Goal: Check status: Check status

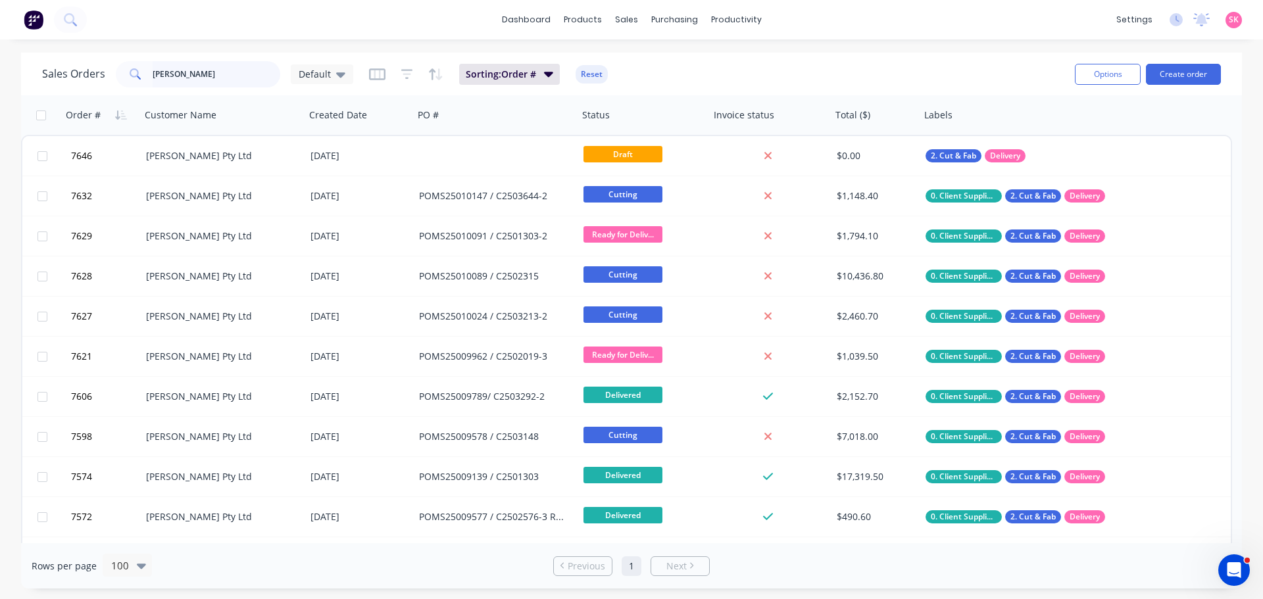
drag, startPoint x: 199, startPoint y: 82, endPoint x: -208, endPoint y: 82, distance: 406.5
click at [0, 82] on html "dashboard products sales purchasing productivity dashboard products Product Cat…" at bounding box center [631, 299] width 1263 height 599
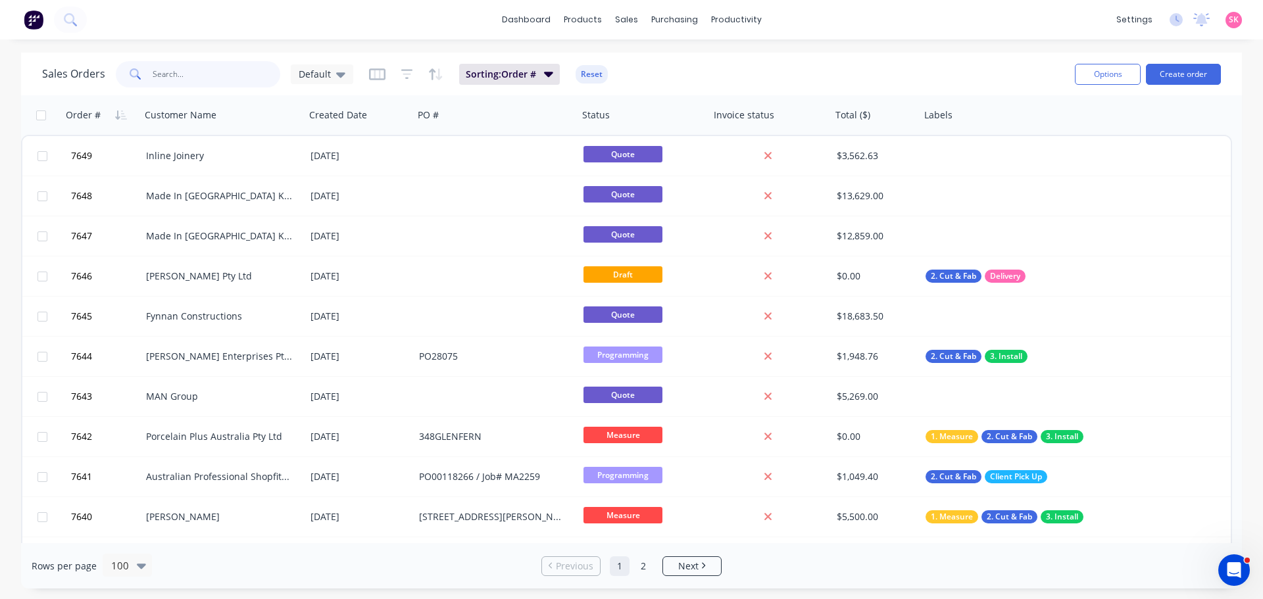
click at [230, 79] on input "text" at bounding box center [217, 74] width 128 height 26
click at [167, 71] on input "text" at bounding box center [217, 74] width 128 height 26
type input "2503213"
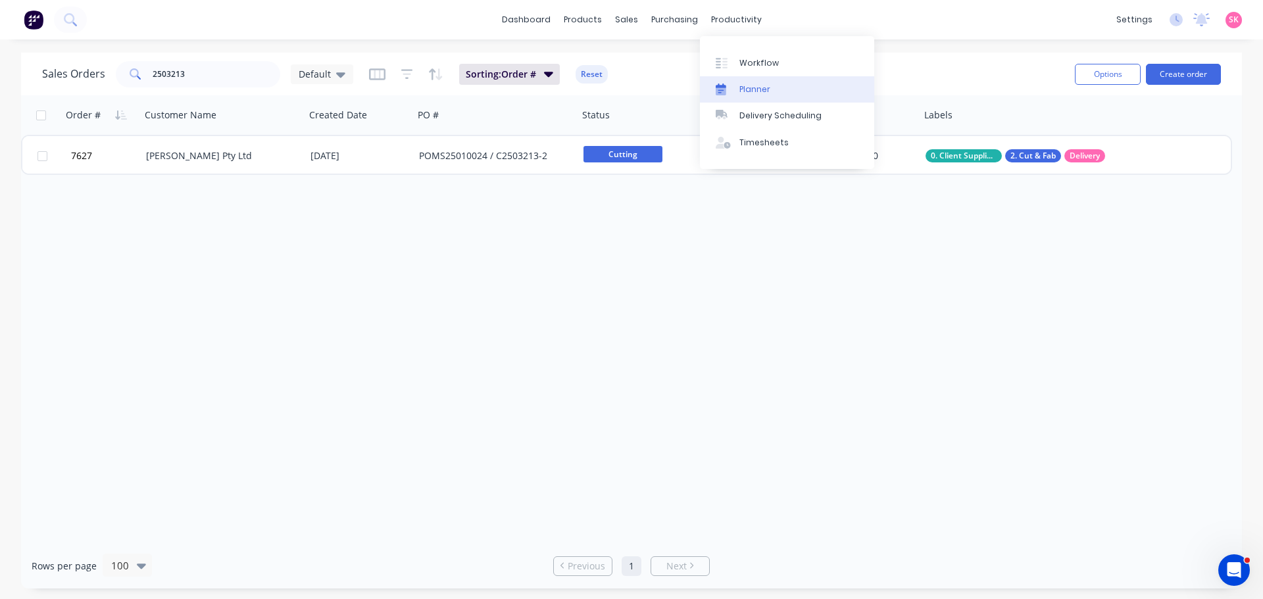
click at [760, 84] on div "Planner" at bounding box center [754, 90] width 31 height 12
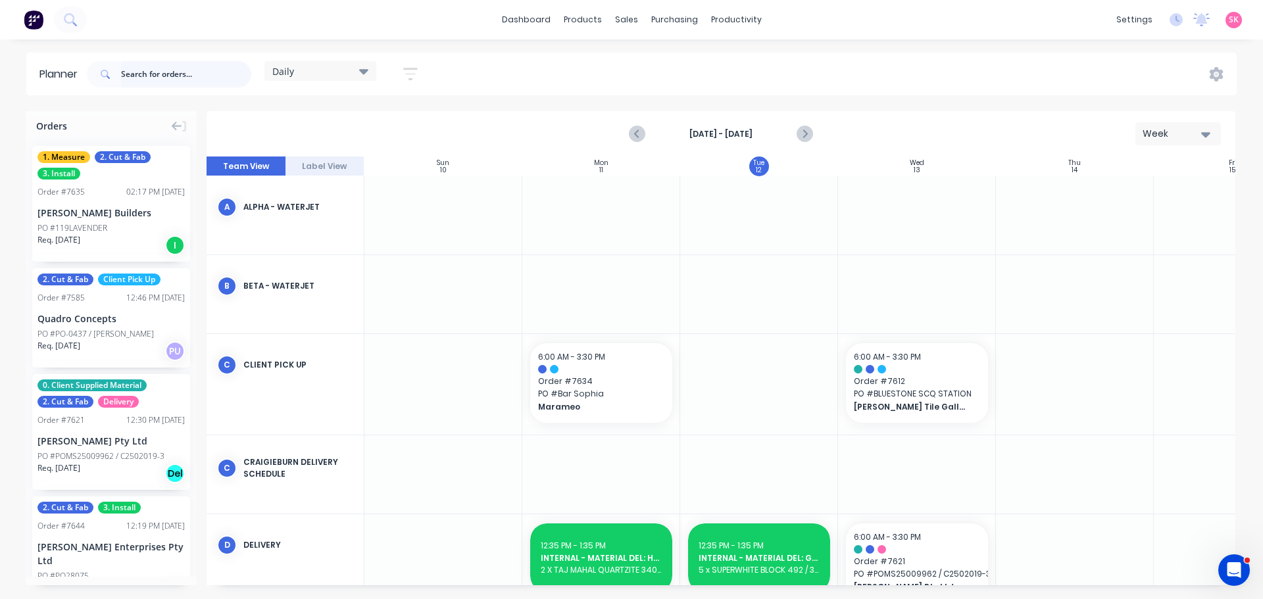
click at [166, 74] on input "text" at bounding box center [186, 74] width 130 height 26
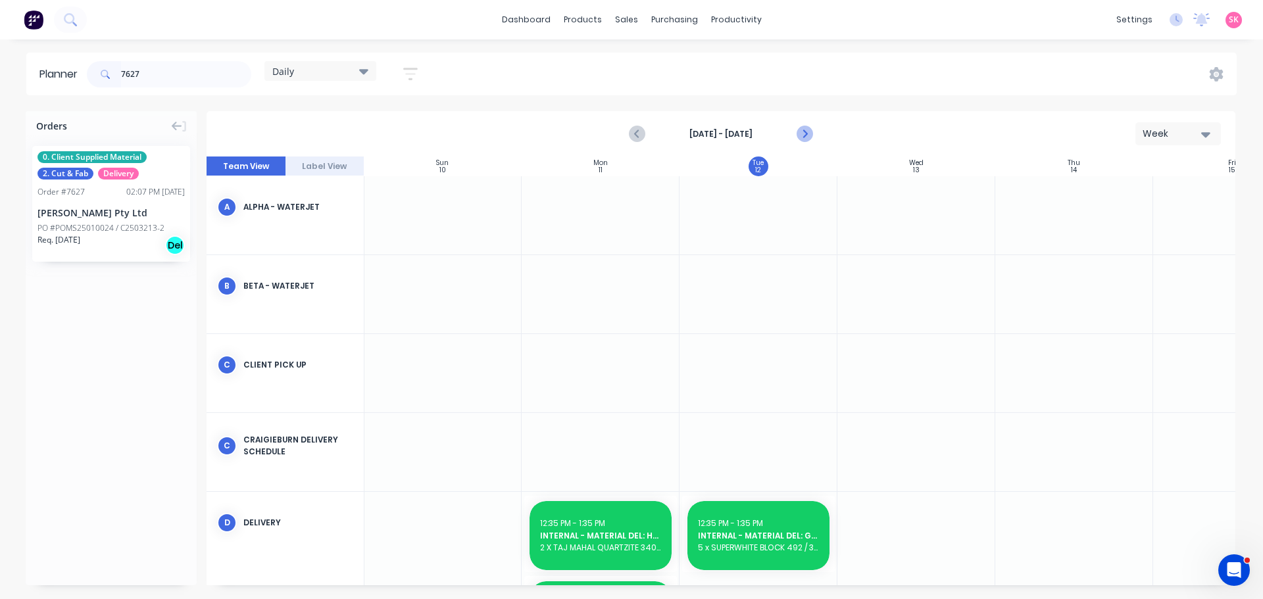
click at [810, 139] on icon "Next page" at bounding box center [804, 134] width 16 height 16
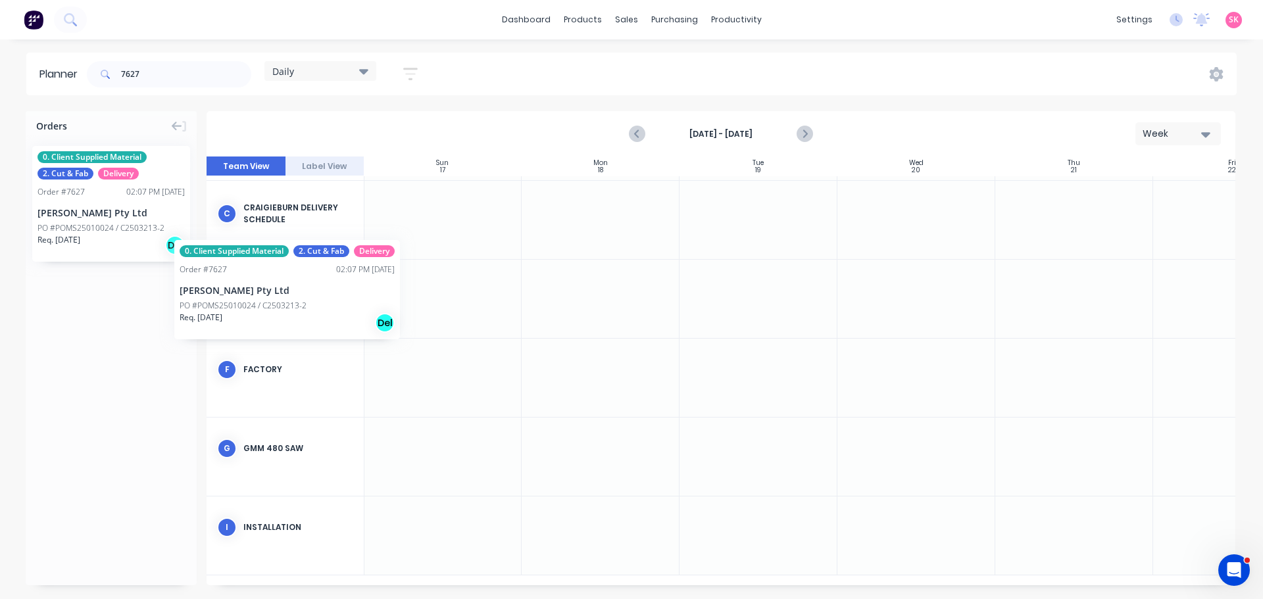
scroll to position [237, 0]
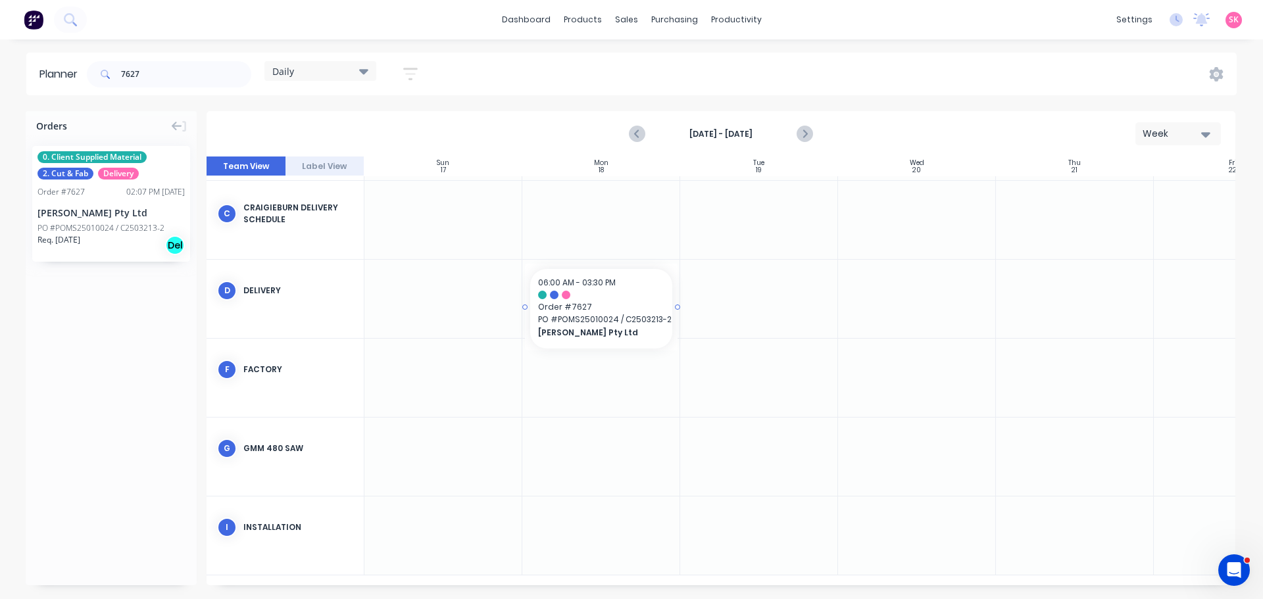
drag, startPoint x: 98, startPoint y: 218, endPoint x: 557, endPoint y: 314, distance: 469.0
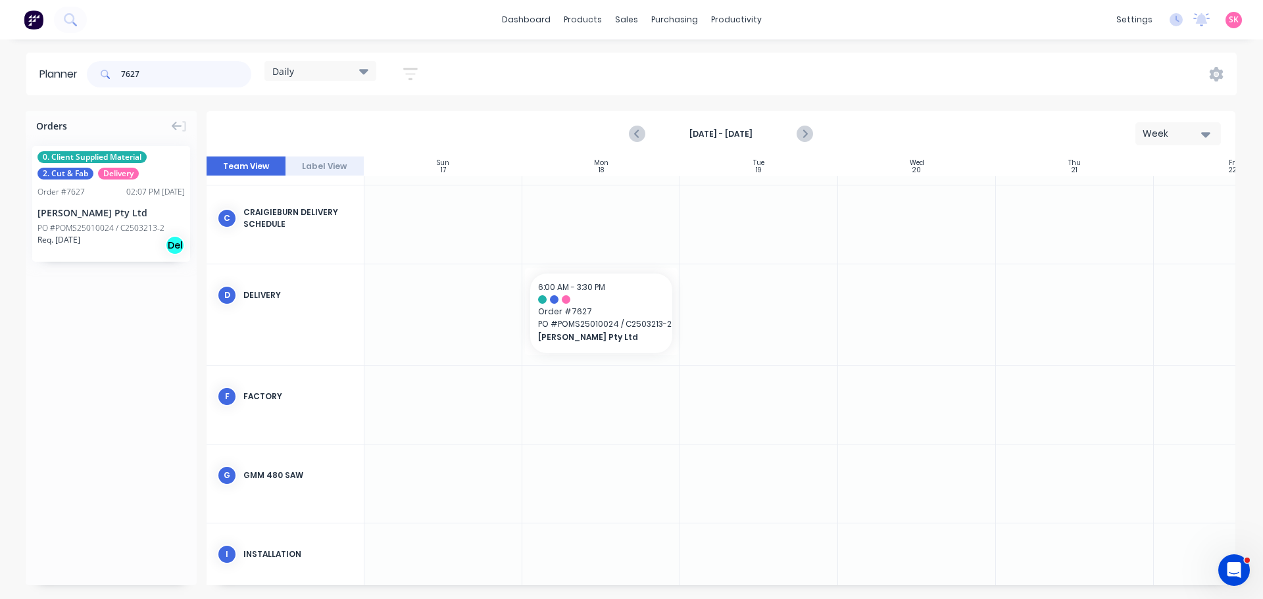
drag, startPoint x: 157, startPoint y: 78, endPoint x: 39, endPoint y: 76, distance: 117.7
click at [68, 78] on header "Planner 7627 Daily Save new view None edit Daily (Default) edit Craigieburn Ord…" at bounding box center [631, 74] width 1210 height 43
drag, startPoint x: 101, startPoint y: 205, endPoint x: 604, endPoint y: 328, distance: 517.3
drag, startPoint x: 585, startPoint y: 296, endPoint x: 903, endPoint y: 301, distance: 318.4
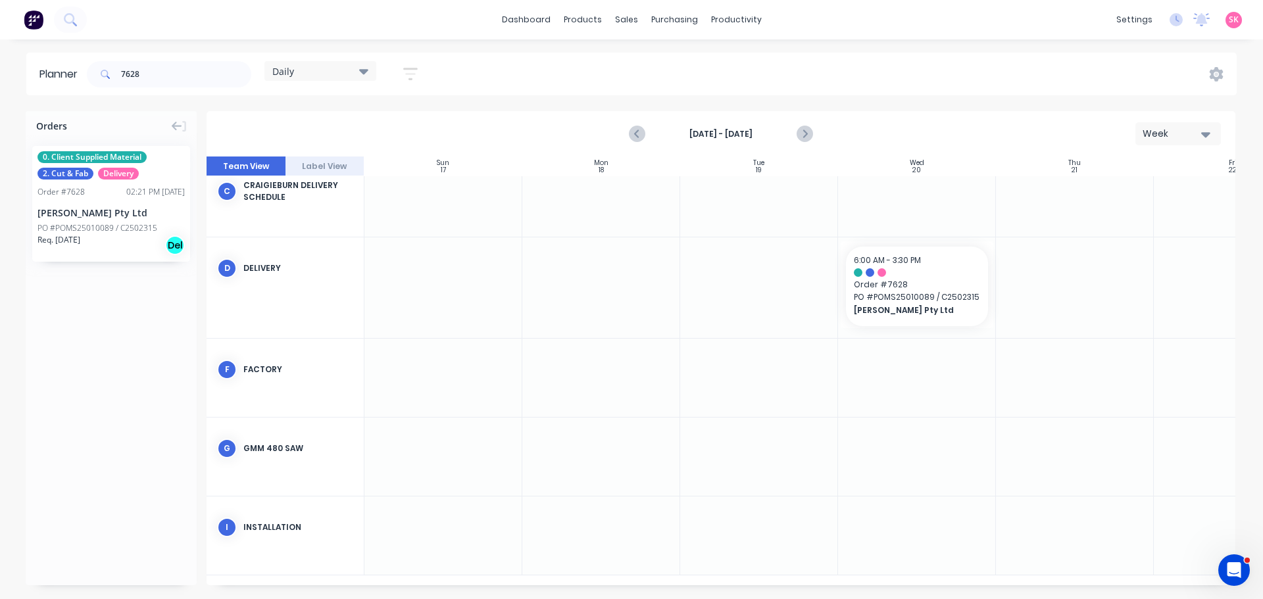
scroll to position [0, 0]
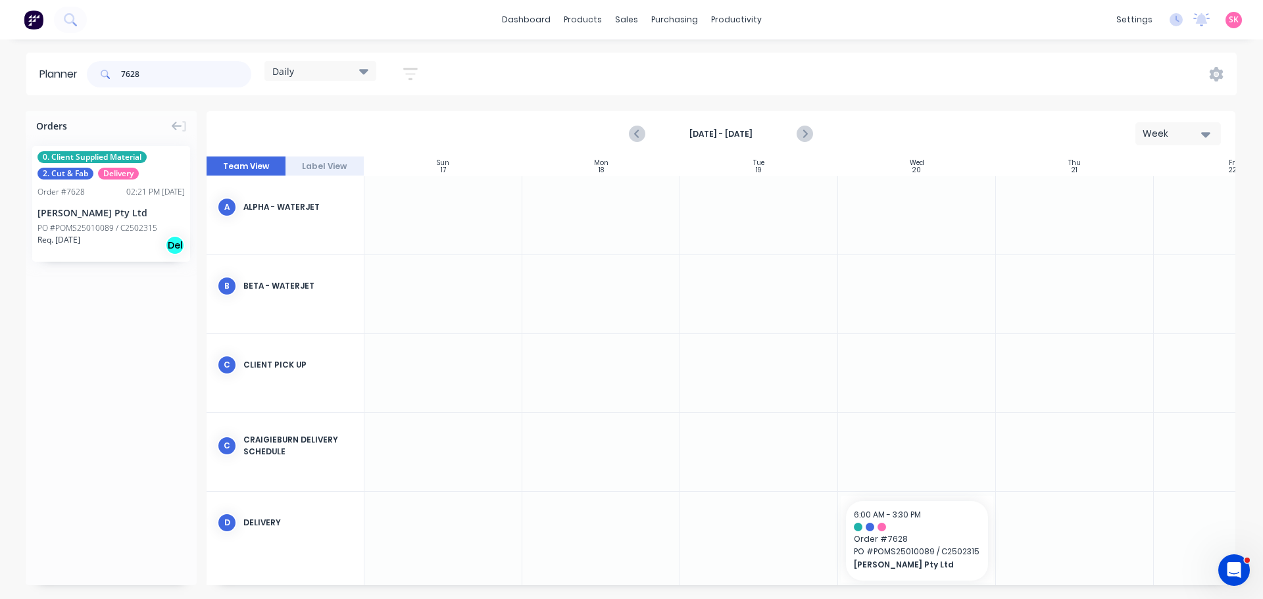
drag, startPoint x: 150, startPoint y: 73, endPoint x: 9, endPoint y: 75, distance: 141.4
click at [27, 71] on header "Planner 7628 Daily Save new view None edit Daily (Default) edit Craigieburn Ord…" at bounding box center [631, 74] width 1210 height 43
type input "7632"
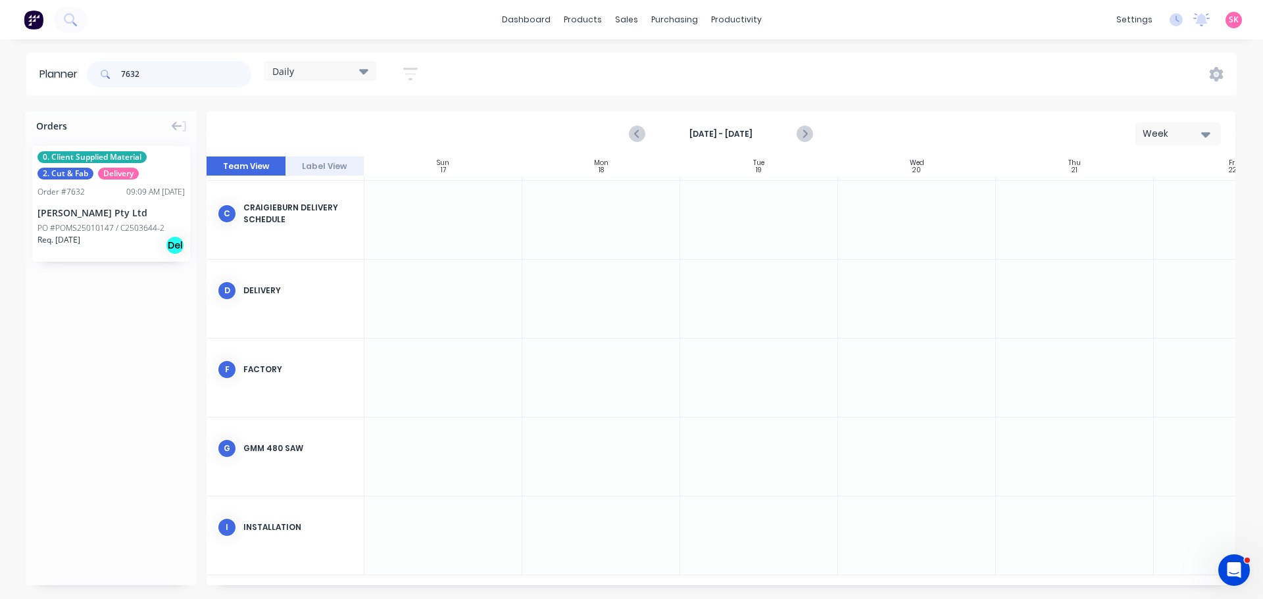
scroll to position [228, 0]
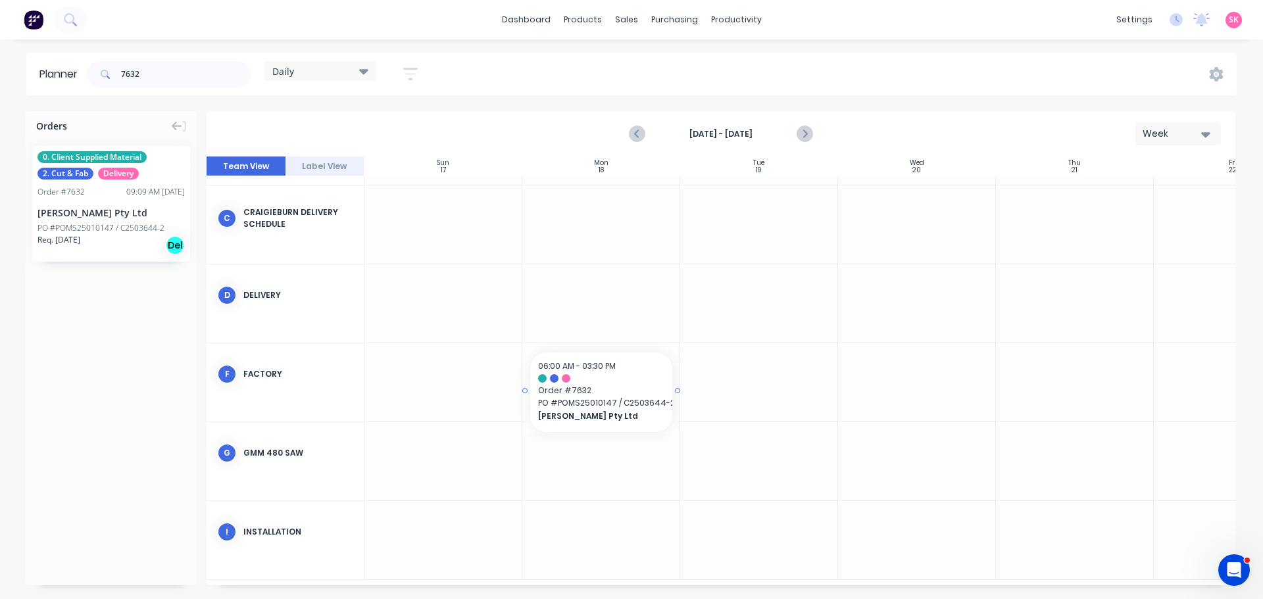
drag, startPoint x: 91, startPoint y: 220, endPoint x: 585, endPoint y: 342, distance: 509.5
click at [585, 342] on div "06:00 AM - 03:30 PM Order # 7632 PO # POMS25010147 / C2503644-2 Marbut Stone Pt…" at bounding box center [916, 264] width 1105 height 631
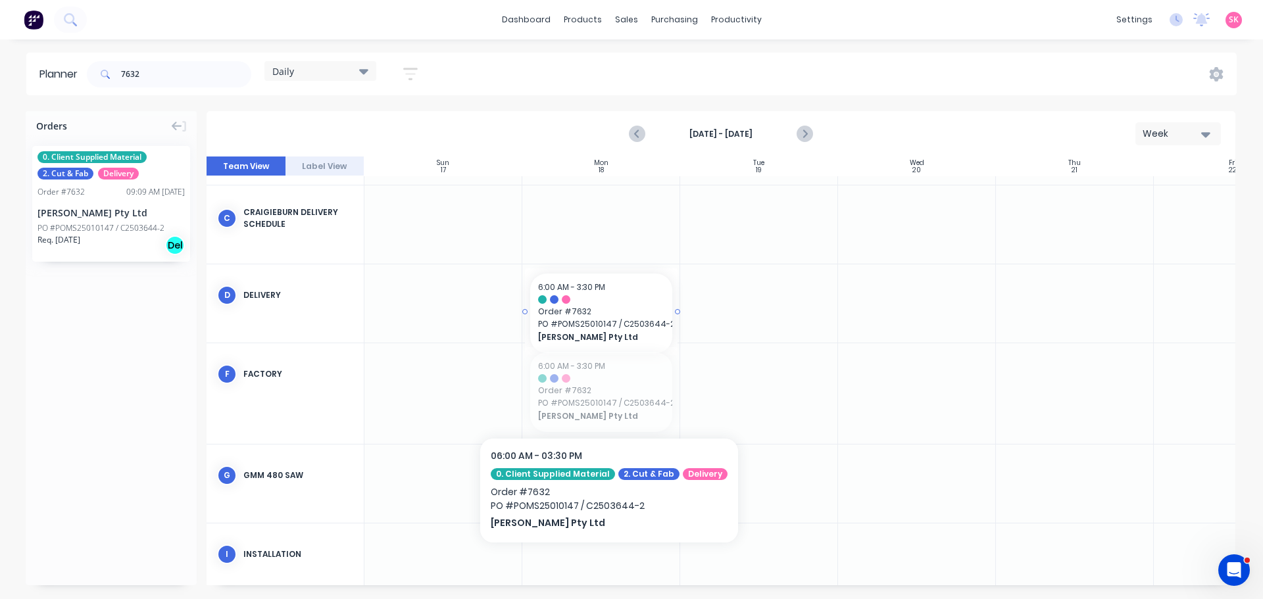
drag, startPoint x: 587, startPoint y: 393, endPoint x: 590, endPoint y: 295, distance: 98.7
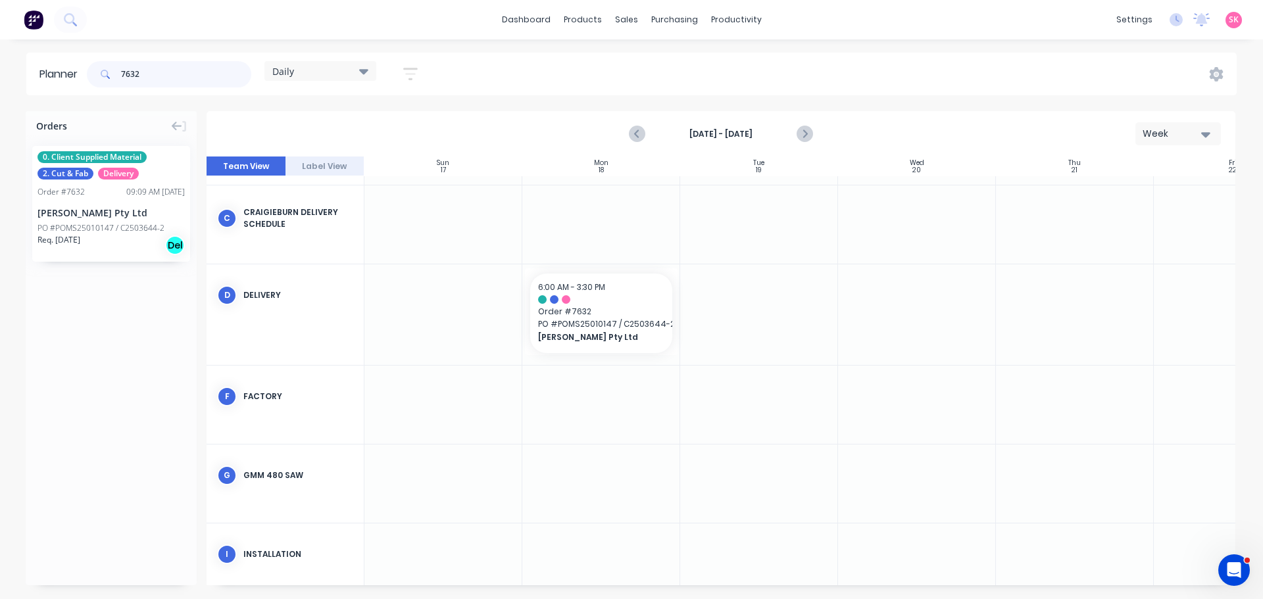
drag, startPoint x: 186, startPoint y: 72, endPoint x: 66, endPoint y: 91, distance: 121.2
click at [66, 91] on header "Planner 7632 Daily Save new view None edit Daily (Default) edit Craigieburn Ord…" at bounding box center [631, 74] width 1210 height 43
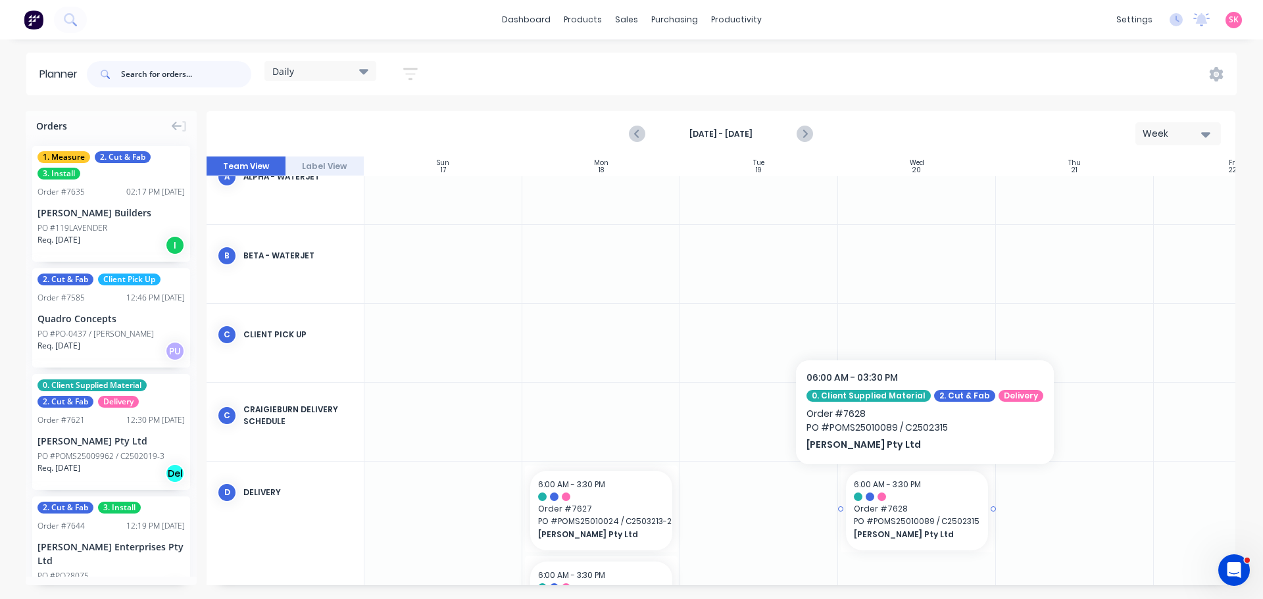
scroll to position [393, 0]
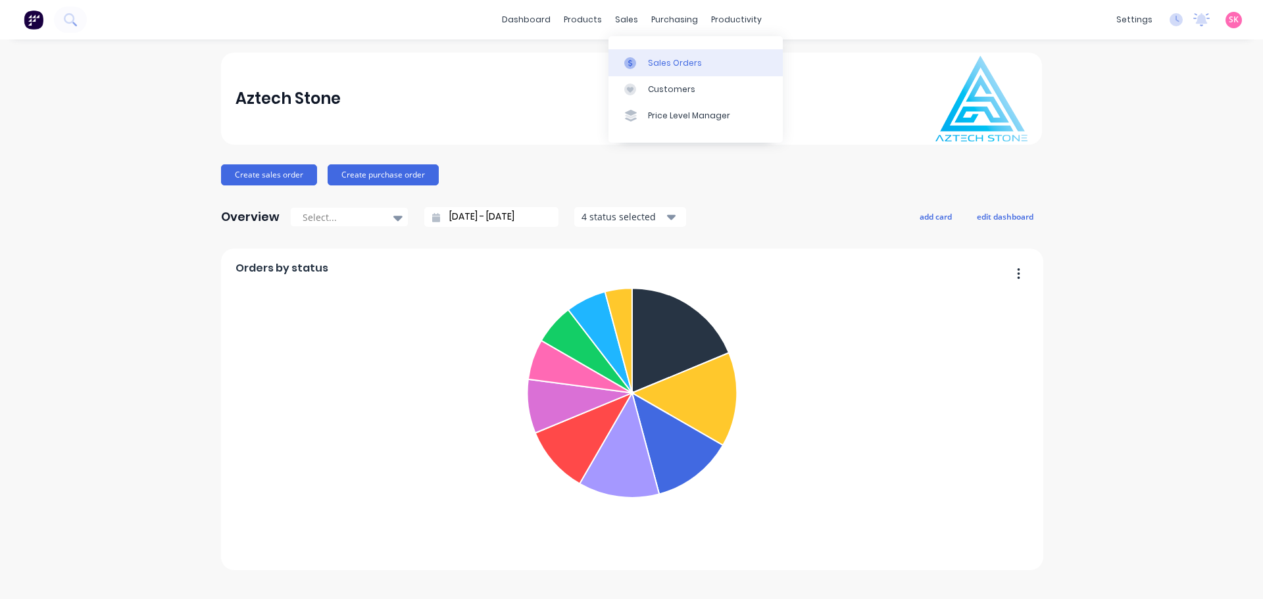
click at [632, 53] on link "Sales Orders" at bounding box center [695, 62] width 174 height 26
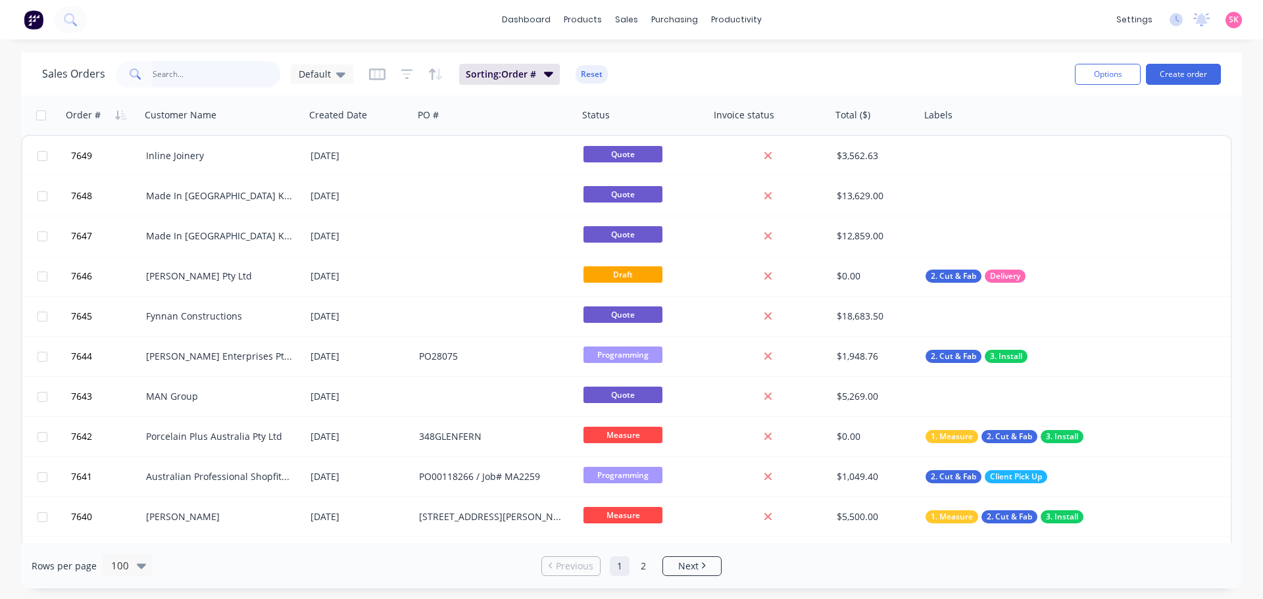
click at [211, 67] on input "text" at bounding box center [217, 74] width 128 height 26
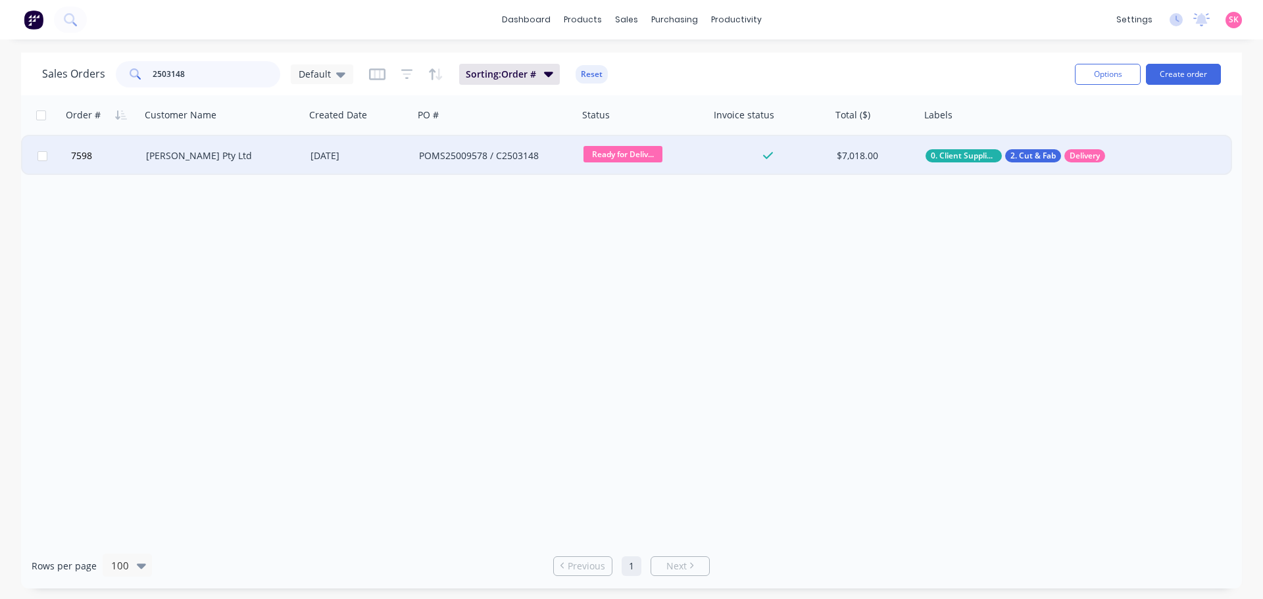
type input "2503148"
click at [301, 168] on div "[PERSON_NAME] Pty Ltd" at bounding box center [223, 155] width 164 height 39
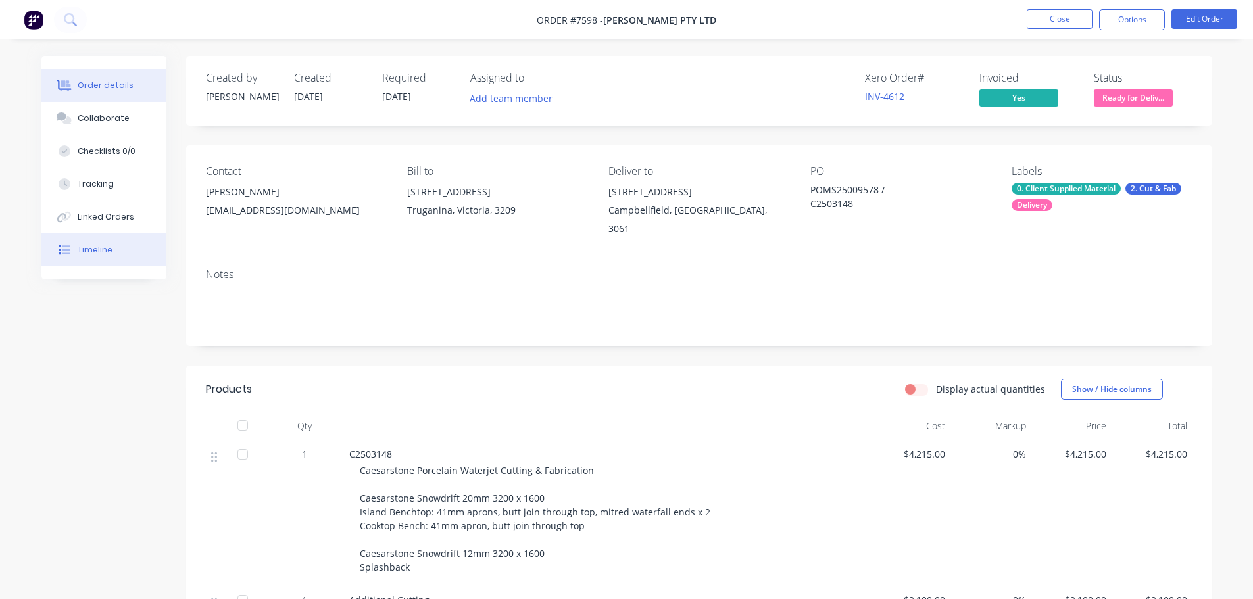
click at [112, 247] on button "Timeline" at bounding box center [103, 249] width 125 height 33
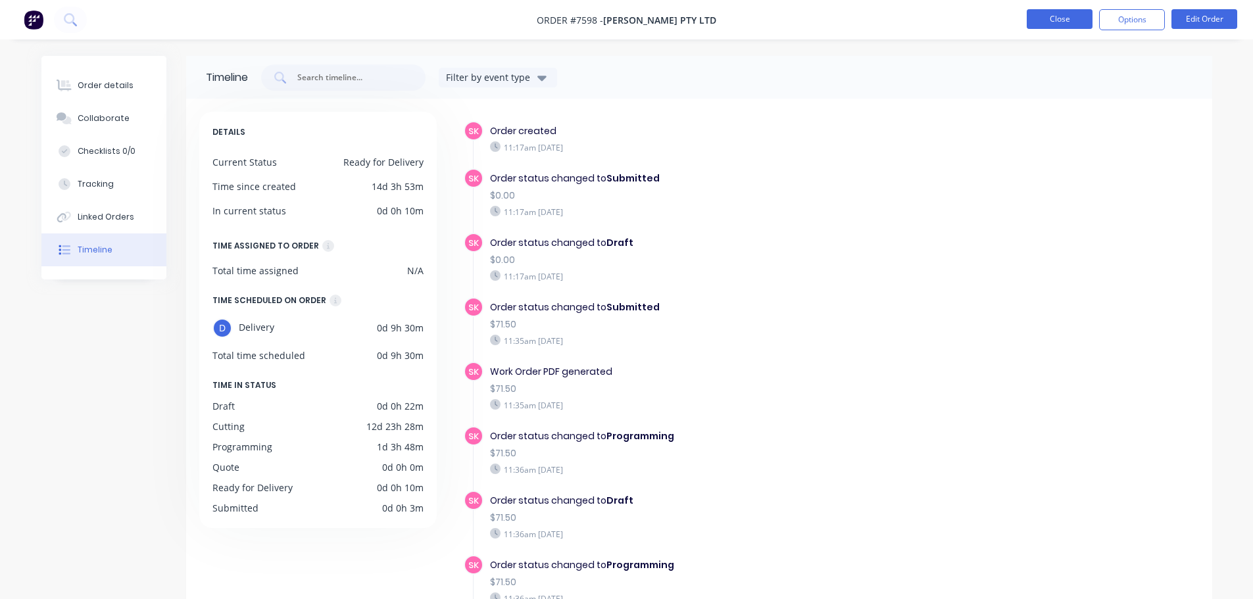
click at [1042, 16] on button "Close" at bounding box center [1060, 19] width 66 height 20
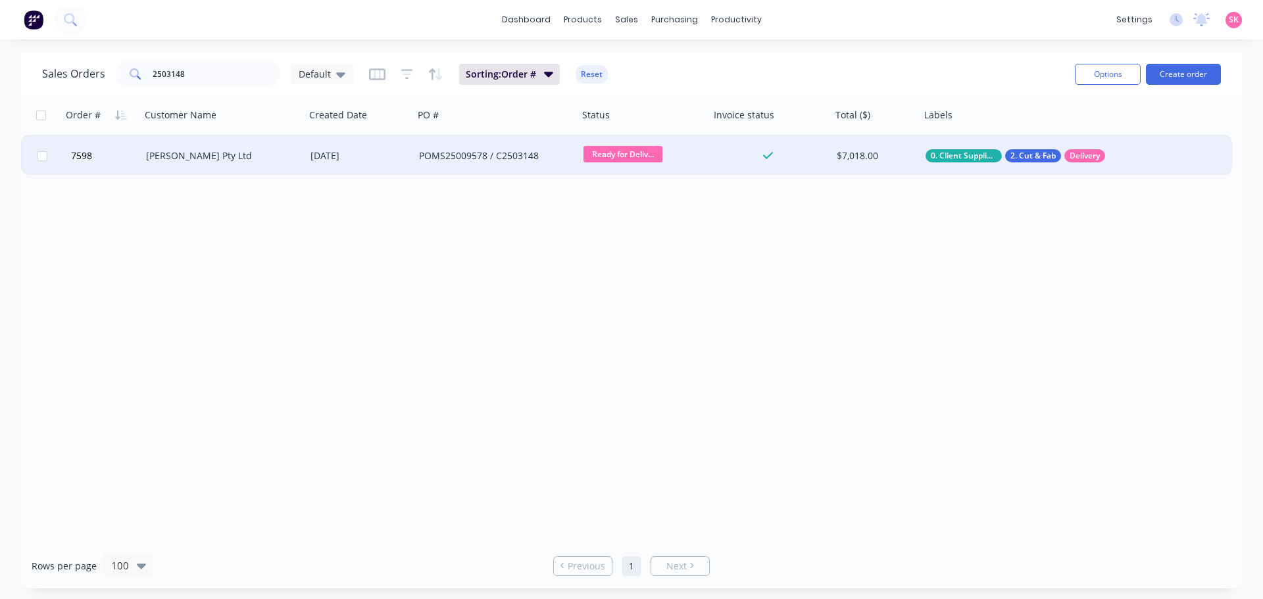
click at [237, 162] on div "[PERSON_NAME] Pty Ltd" at bounding box center [223, 155] width 164 height 39
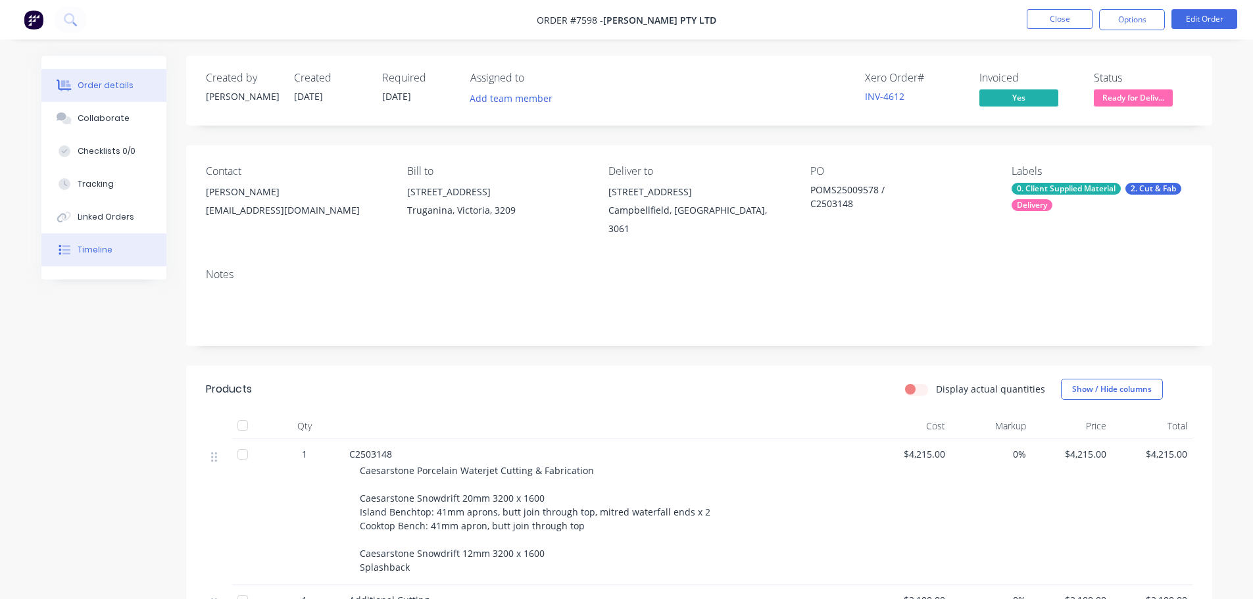
click at [93, 247] on div "Timeline" at bounding box center [95, 250] width 35 height 12
